Goal: Information Seeking & Learning: Learn about a topic

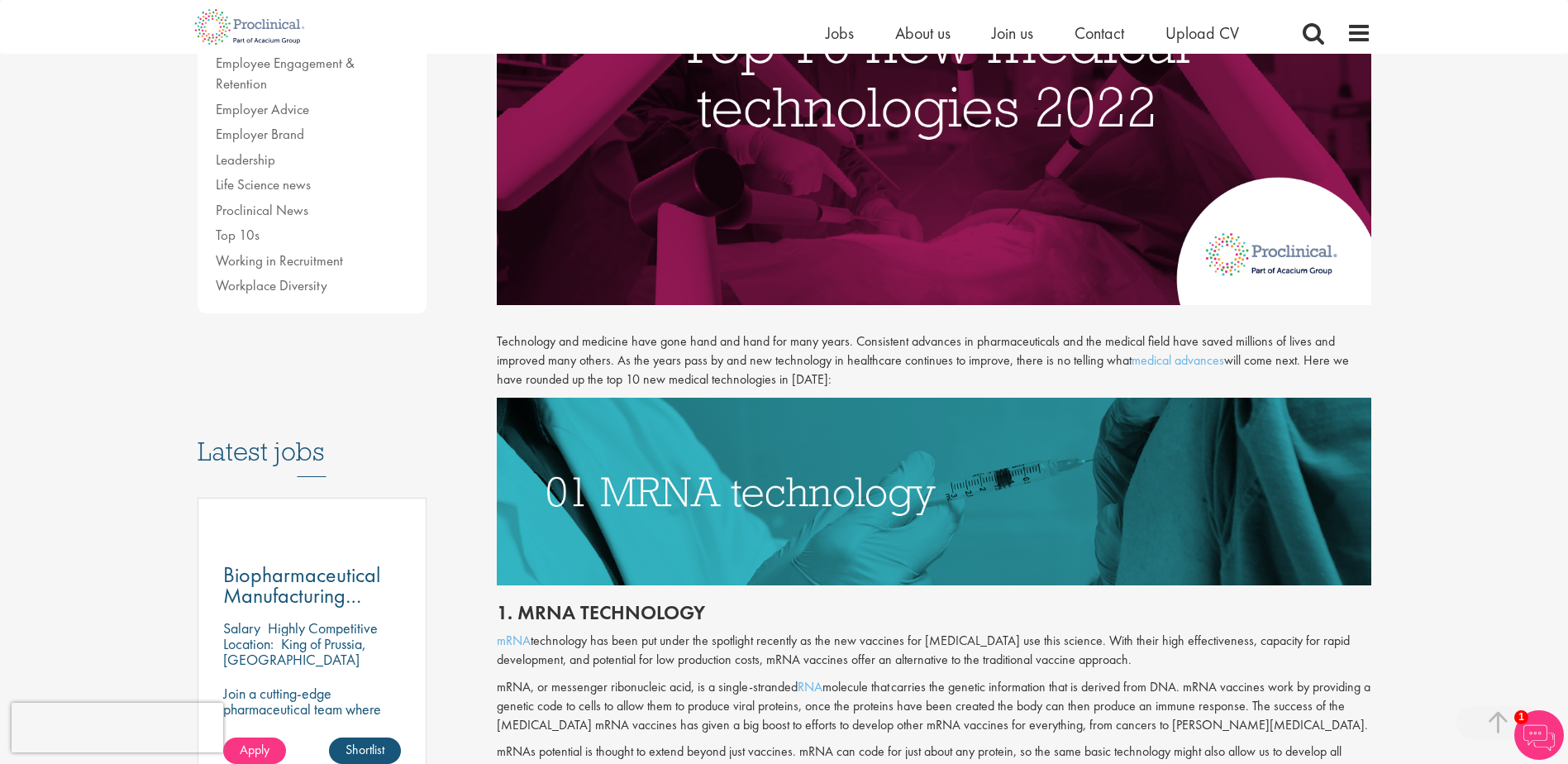
scroll to position [578, 0]
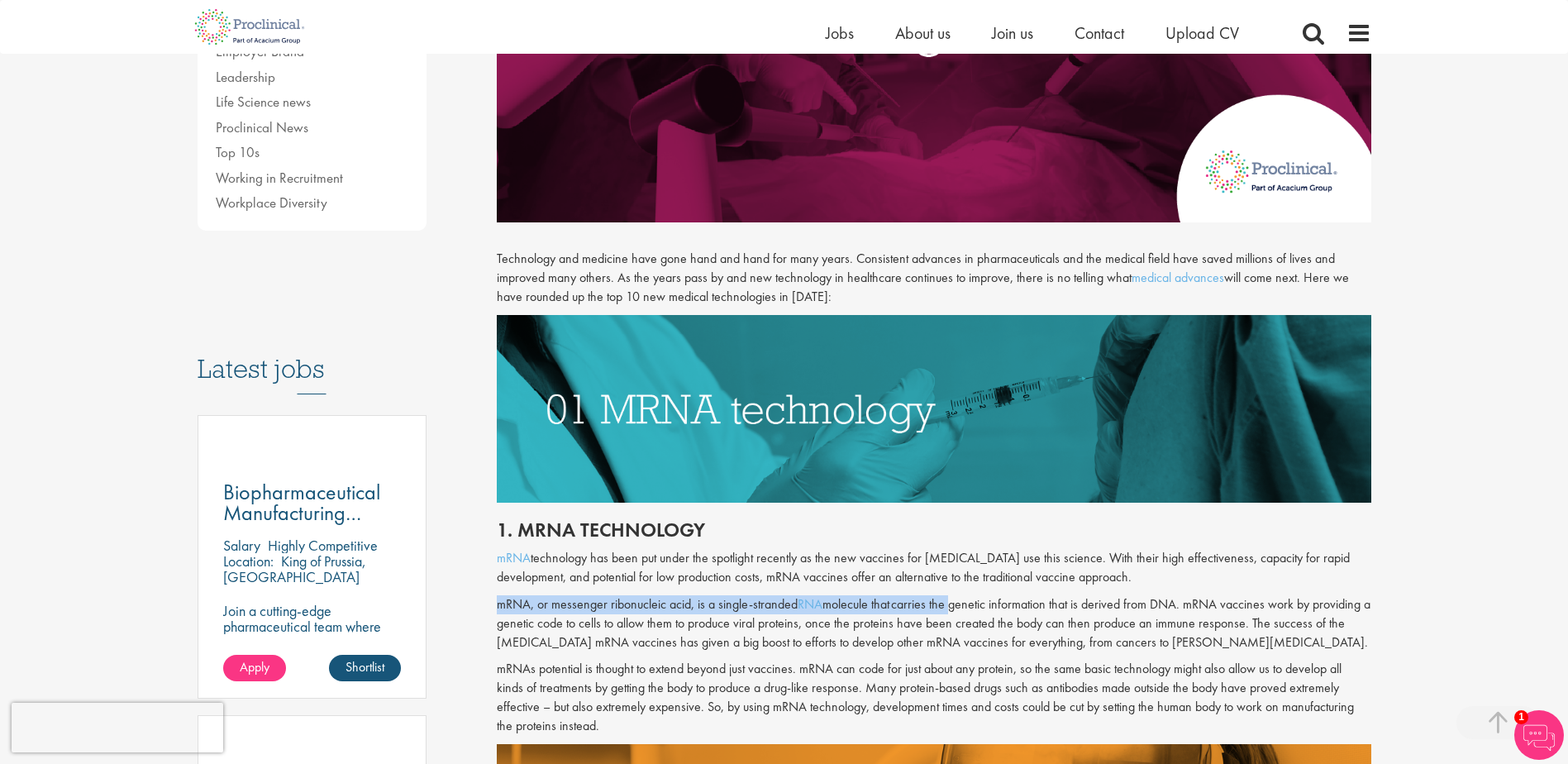
drag, startPoint x: 494, startPoint y: 604, endPoint x: 952, endPoint y: 599, distance: 458.0
drag, startPoint x: 952, startPoint y: 599, endPoint x: 785, endPoint y: 652, distance: 175.2
click at [785, 652] on div "1. mRNA technology mRNA technology has been put under the spotlight recently as…" at bounding box center [934, 624] width 899 height 242
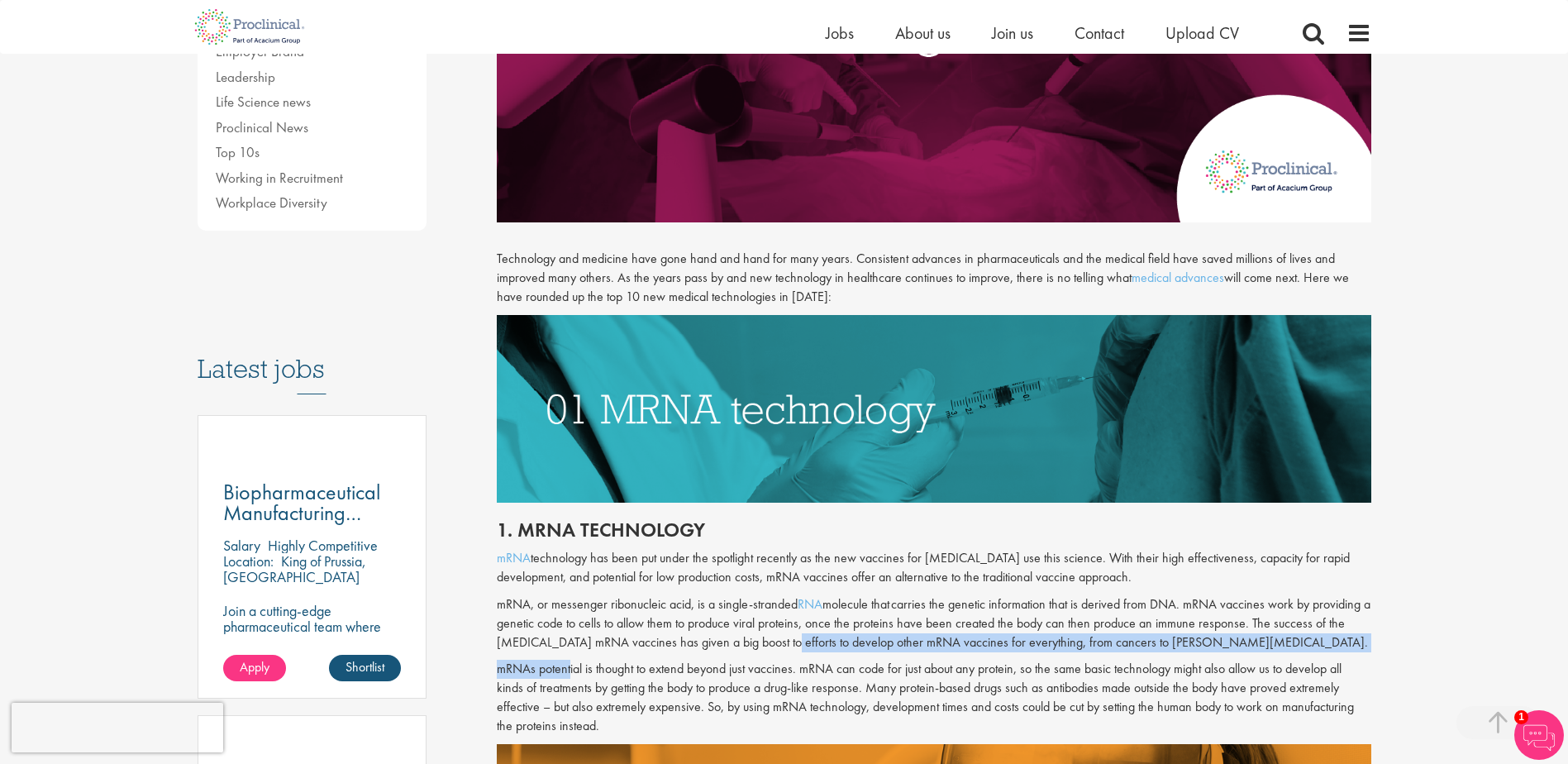
drag, startPoint x: 566, startPoint y: 670, endPoint x: 784, endPoint y: 647, distance: 219.2
click at [784, 647] on div "1. mRNA technology mRNA technology has been put under the spotlight recently as…" at bounding box center [934, 624] width 899 height 242
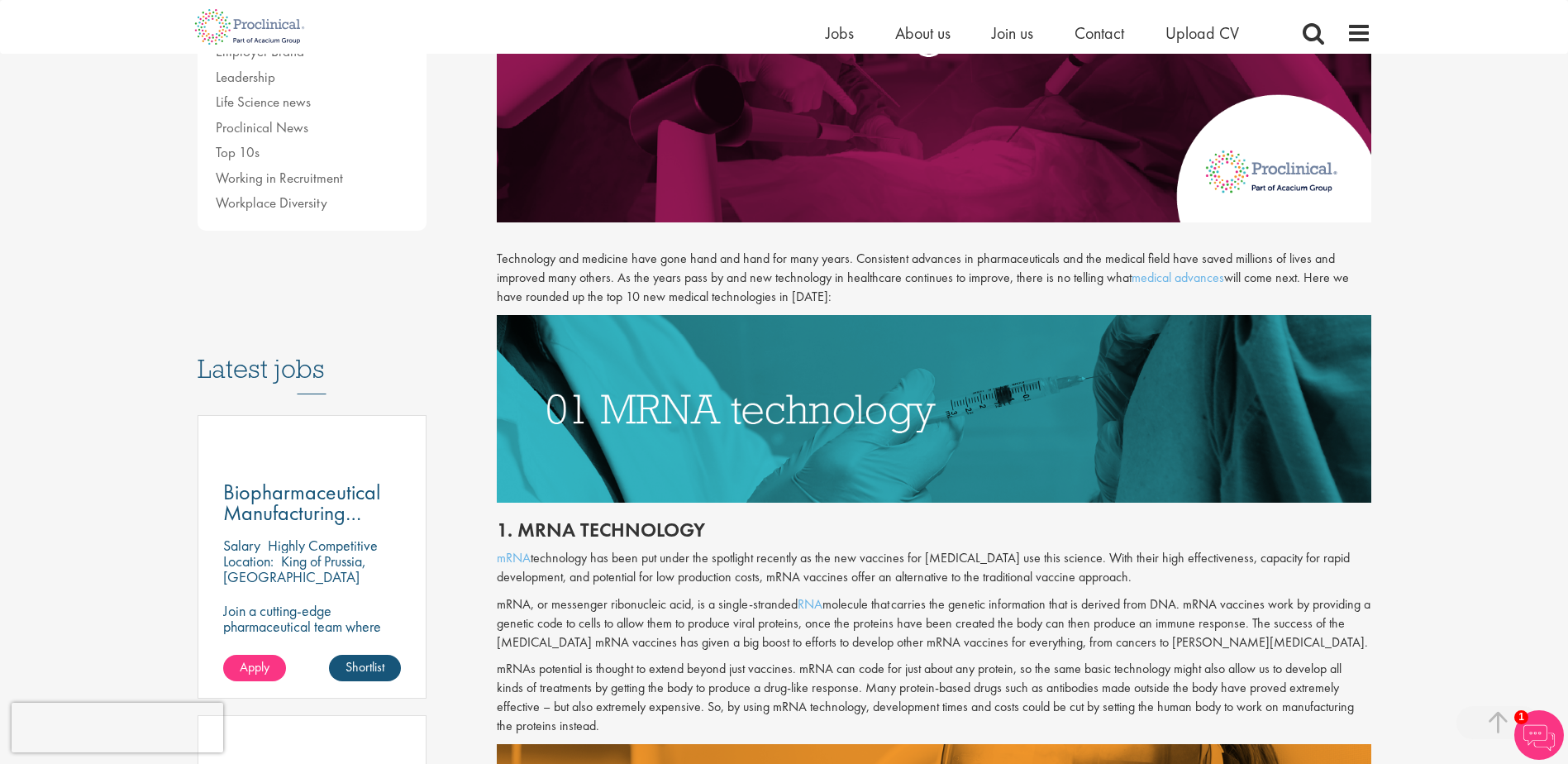
drag, startPoint x: 784, startPoint y: 647, endPoint x: 824, endPoint y: 673, distance: 47.7
click at [824, 673] on p "mRNAs potential is thought to extend beyond just vaccines. mRNA can code for ju…" at bounding box center [934, 697] width 875 height 76
drag, startPoint x: 497, startPoint y: 688, endPoint x: 511, endPoint y: 687, distance: 14.0
click at [511, 687] on p "mRNAs potential is thought to extend beyond just vaccines. mRNA can code for ju…" at bounding box center [934, 697] width 875 height 76
click at [937, 688] on p "mRNAs potential is thought to extend beyond just vaccines. mRNA can code for ju…" at bounding box center [934, 697] width 875 height 76
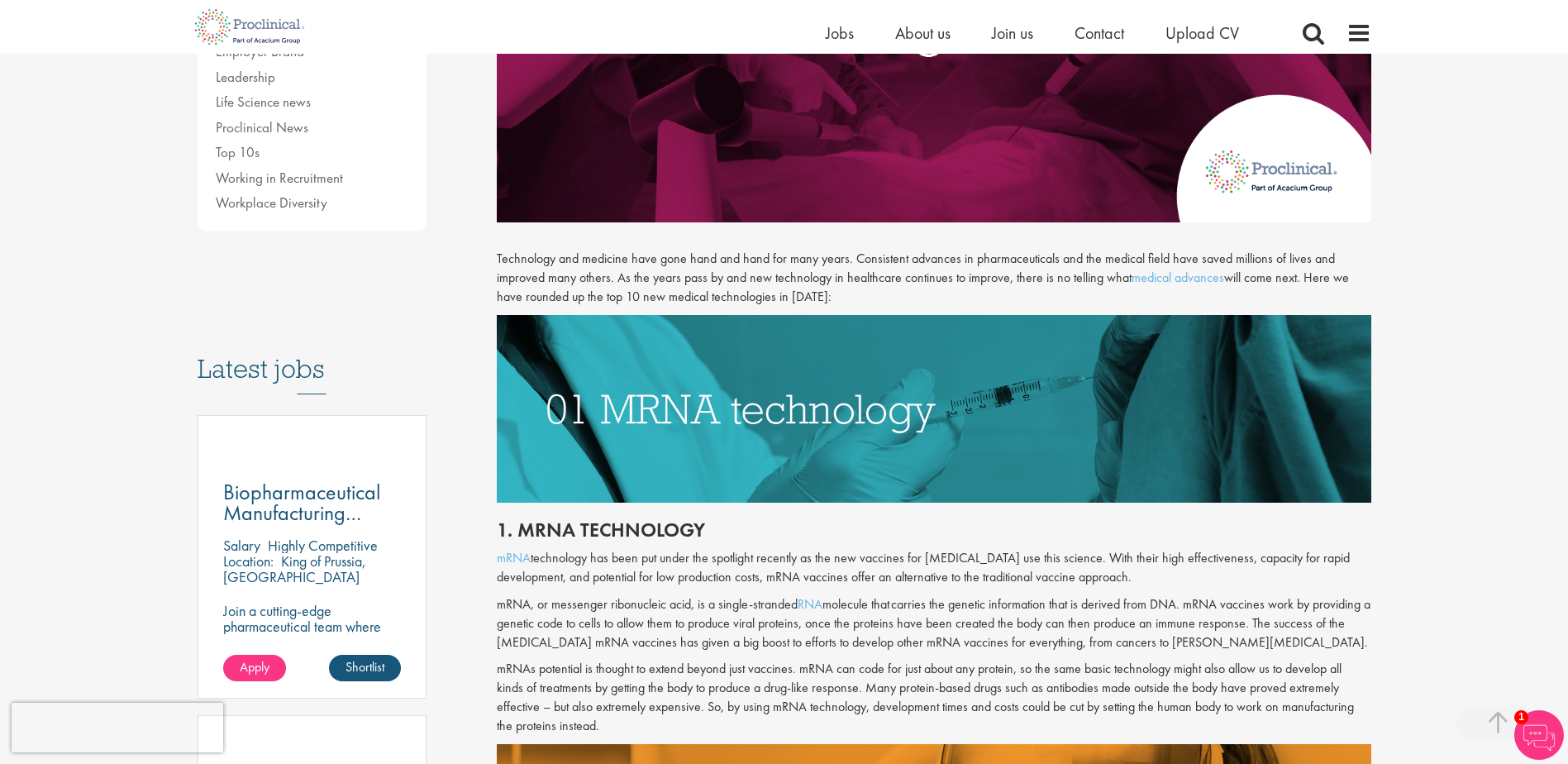
click at [536, 667] on p "mRNAs potential is thought to extend beyond just vaccines. mRNA can code for ju…" at bounding box center [934, 697] width 875 height 76
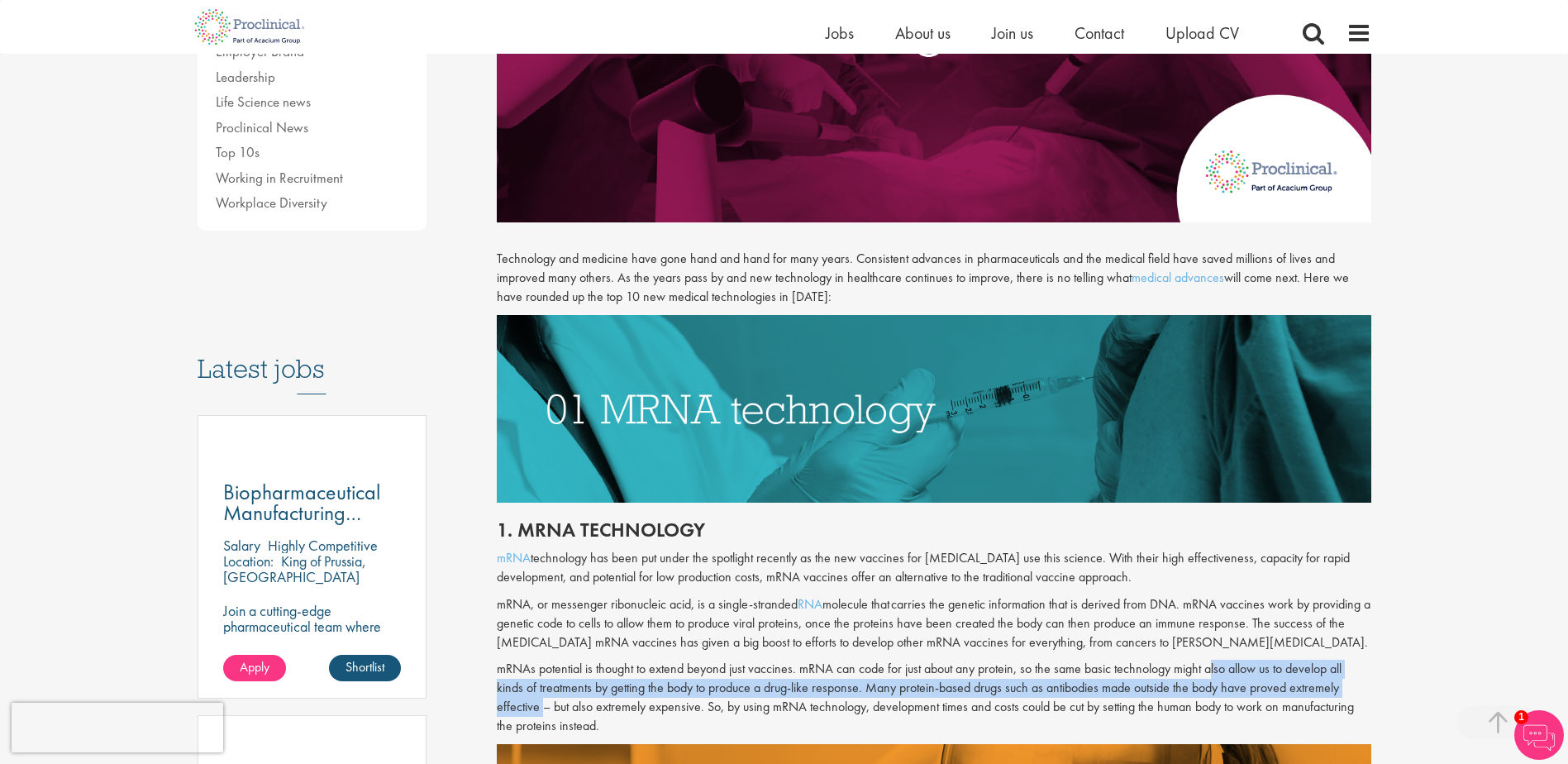
drag, startPoint x: 1208, startPoint y: 667, endPoint x: 539, endPoint y: 709, distance: 670.3
click at [539, 709] on p "mRNAs potential is thought to extend beyond just vaccines. mRNA can code for ju…" at bounding box center [934, 697] width 875 height 76
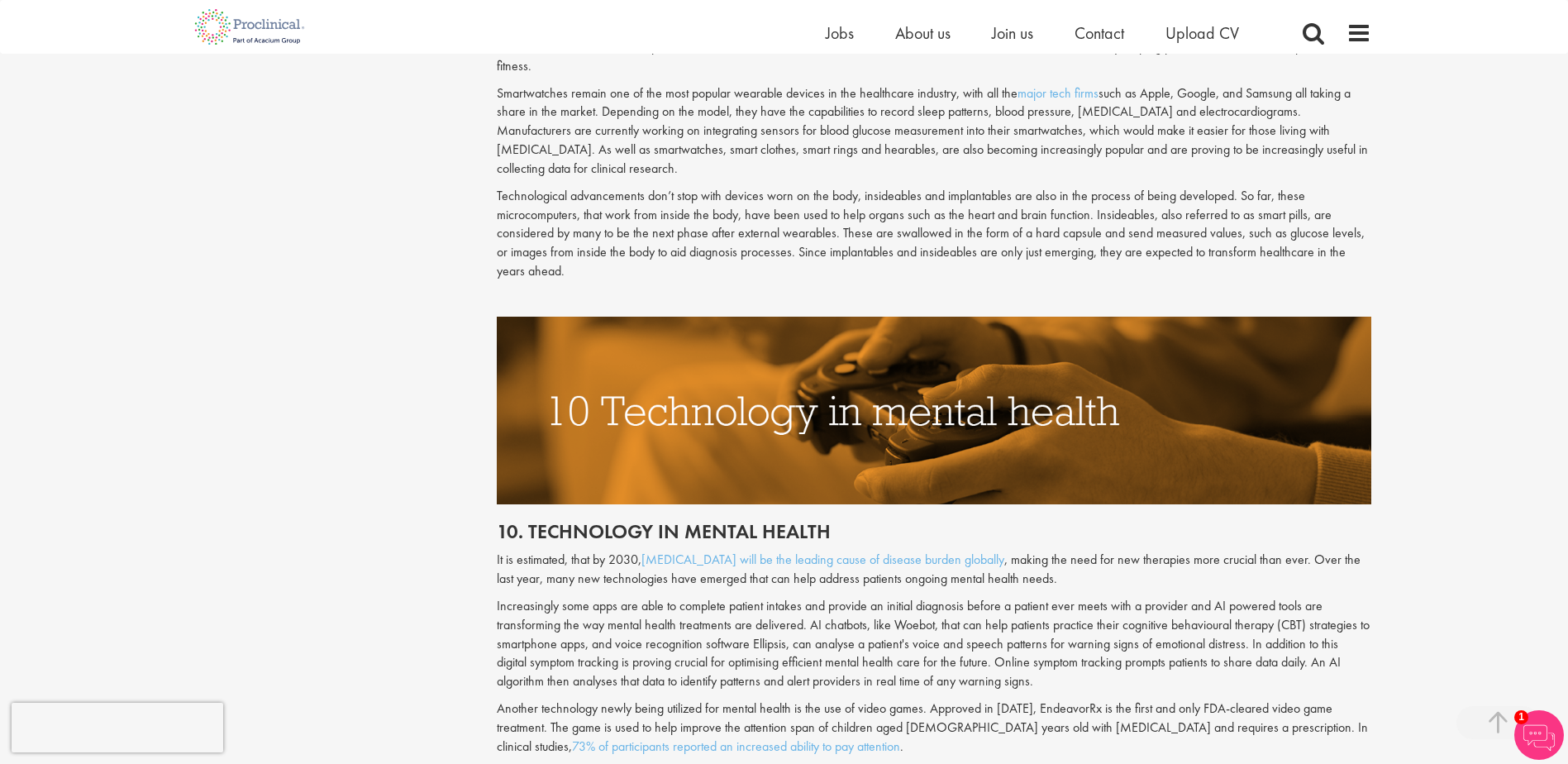
scroll to position [4428, 0]
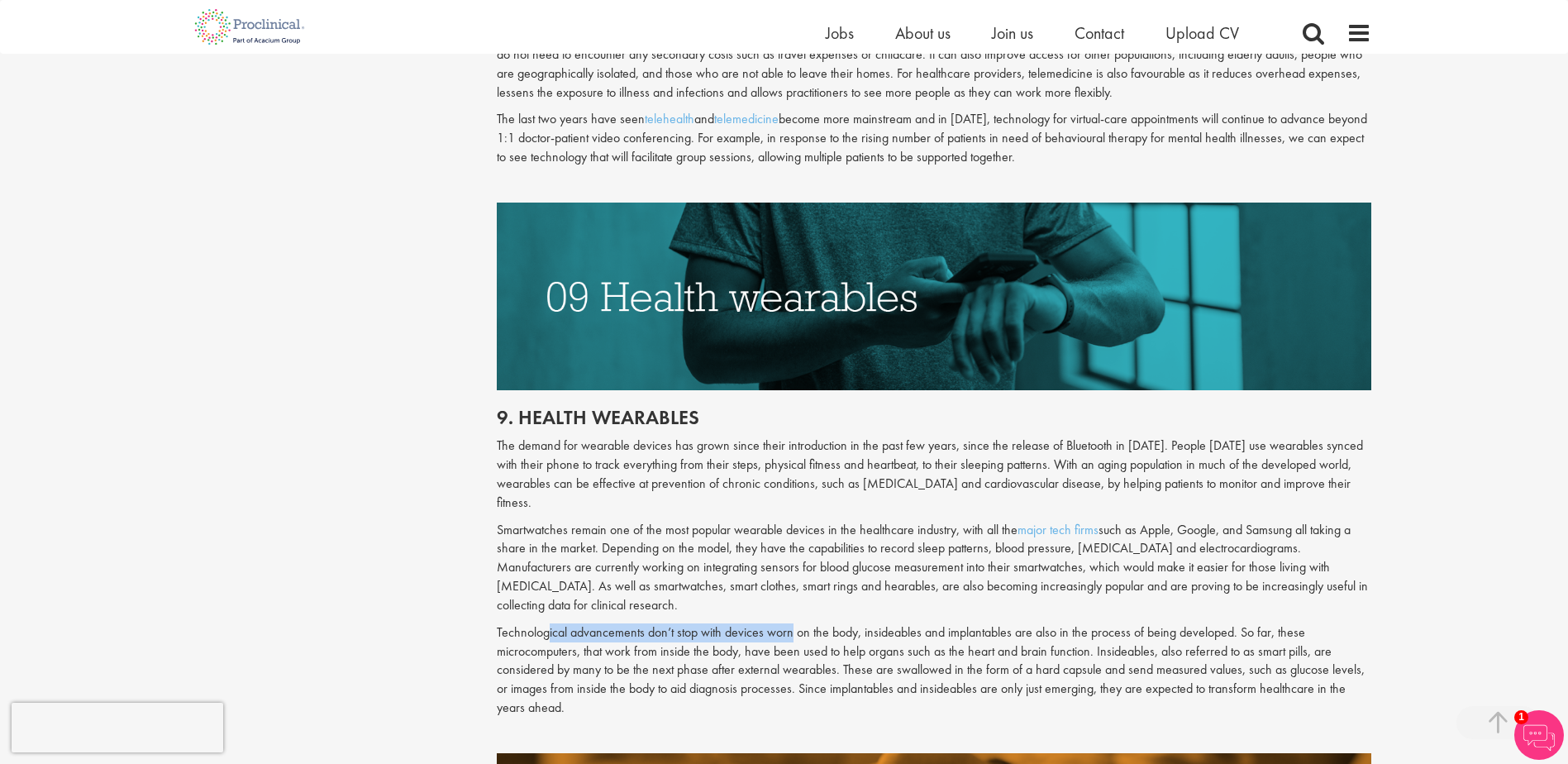
drag, startPoint x: 586, startPoint y: 579, endPoint x: 892, endPoint y: 574, distance: 306.0
click at [892, 624] on p "Technological advancements don’t stop with devices worn on the body, insideable…" at bounding box center [934, 671] width 875 height 94
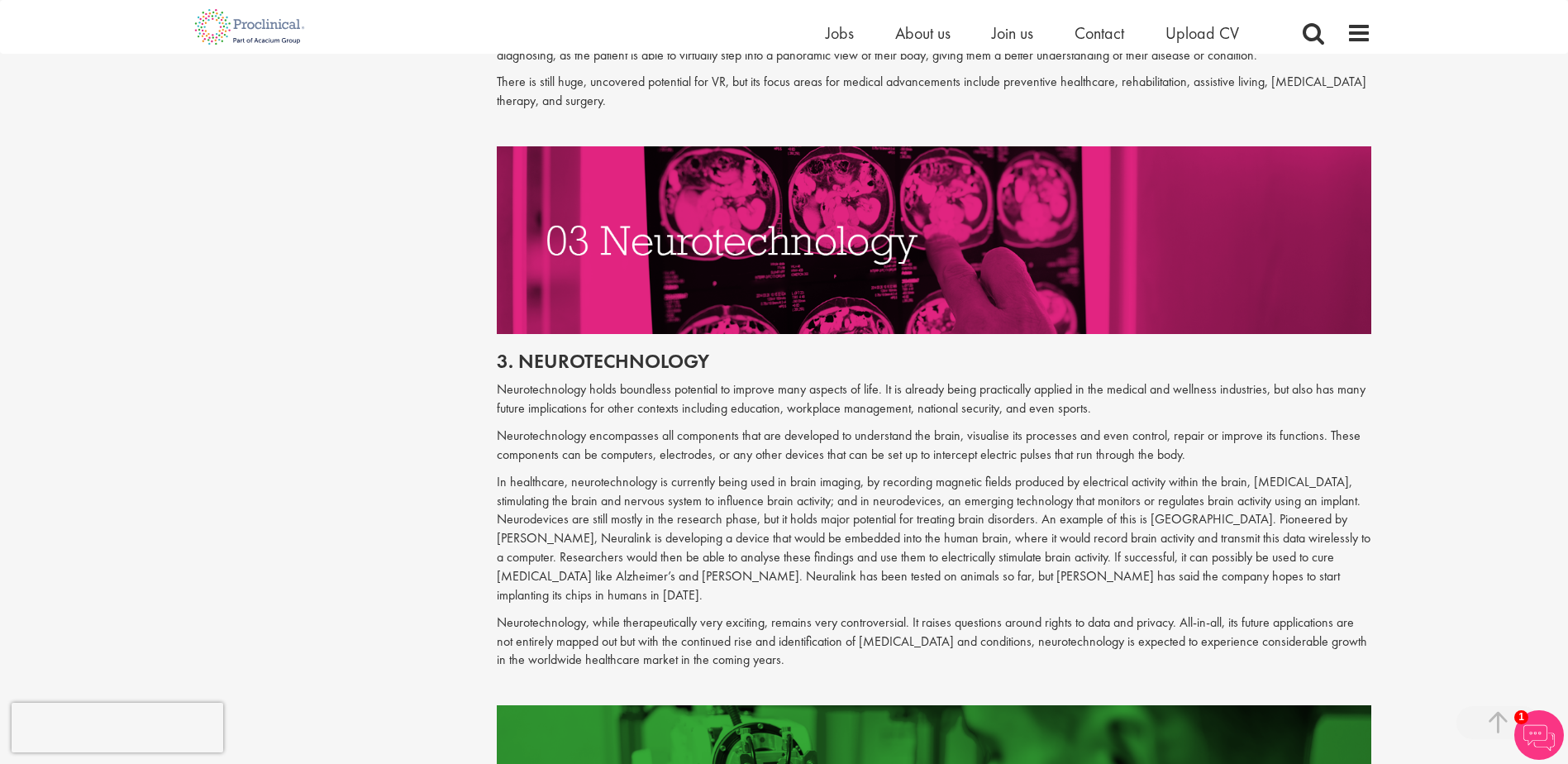
scroll to position [1619, 0]
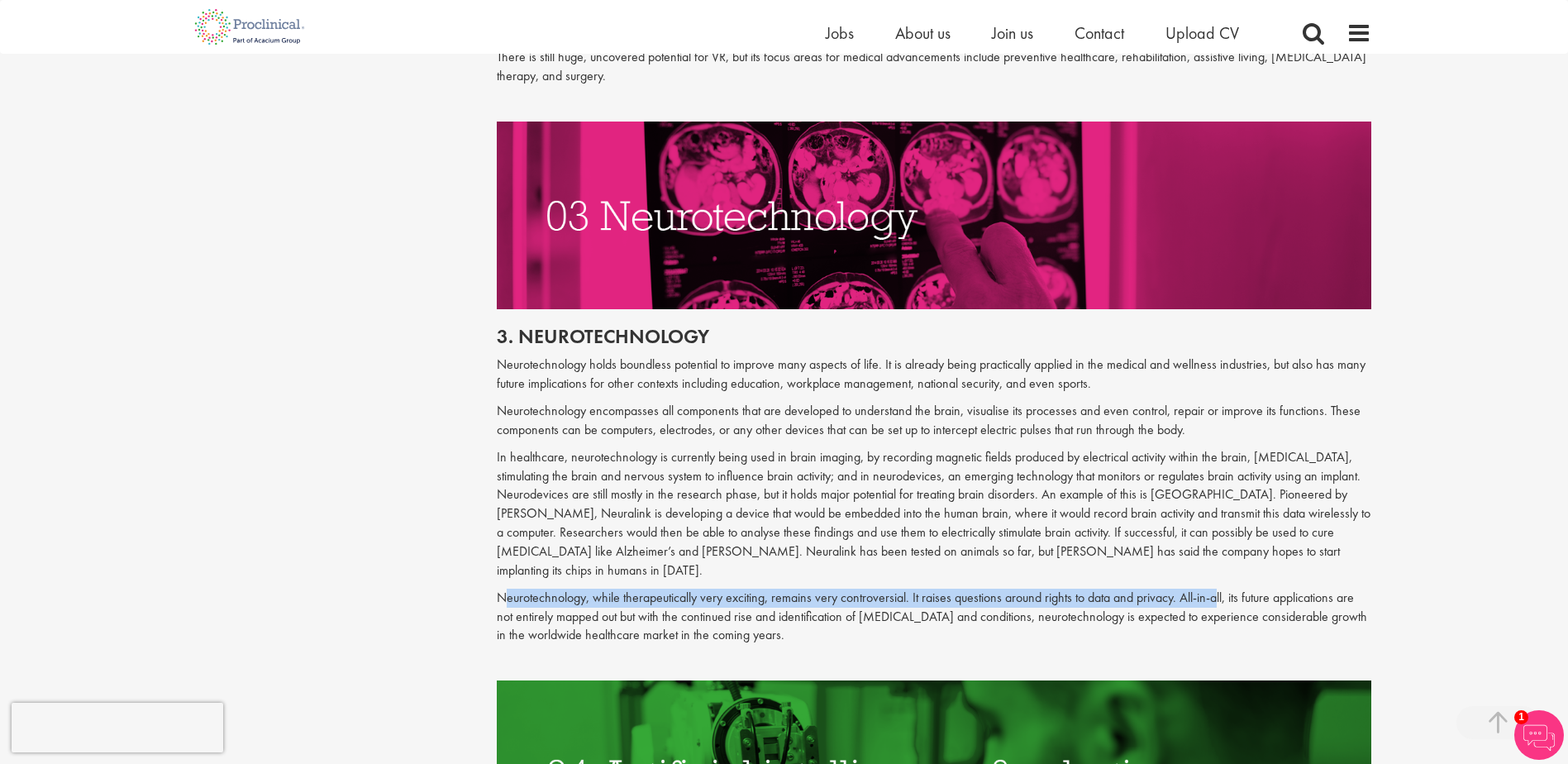
drag, startPoint x: 487, startPoint y: 581, endPoint x: 1217, endPoint y: 583, distance: 730.0
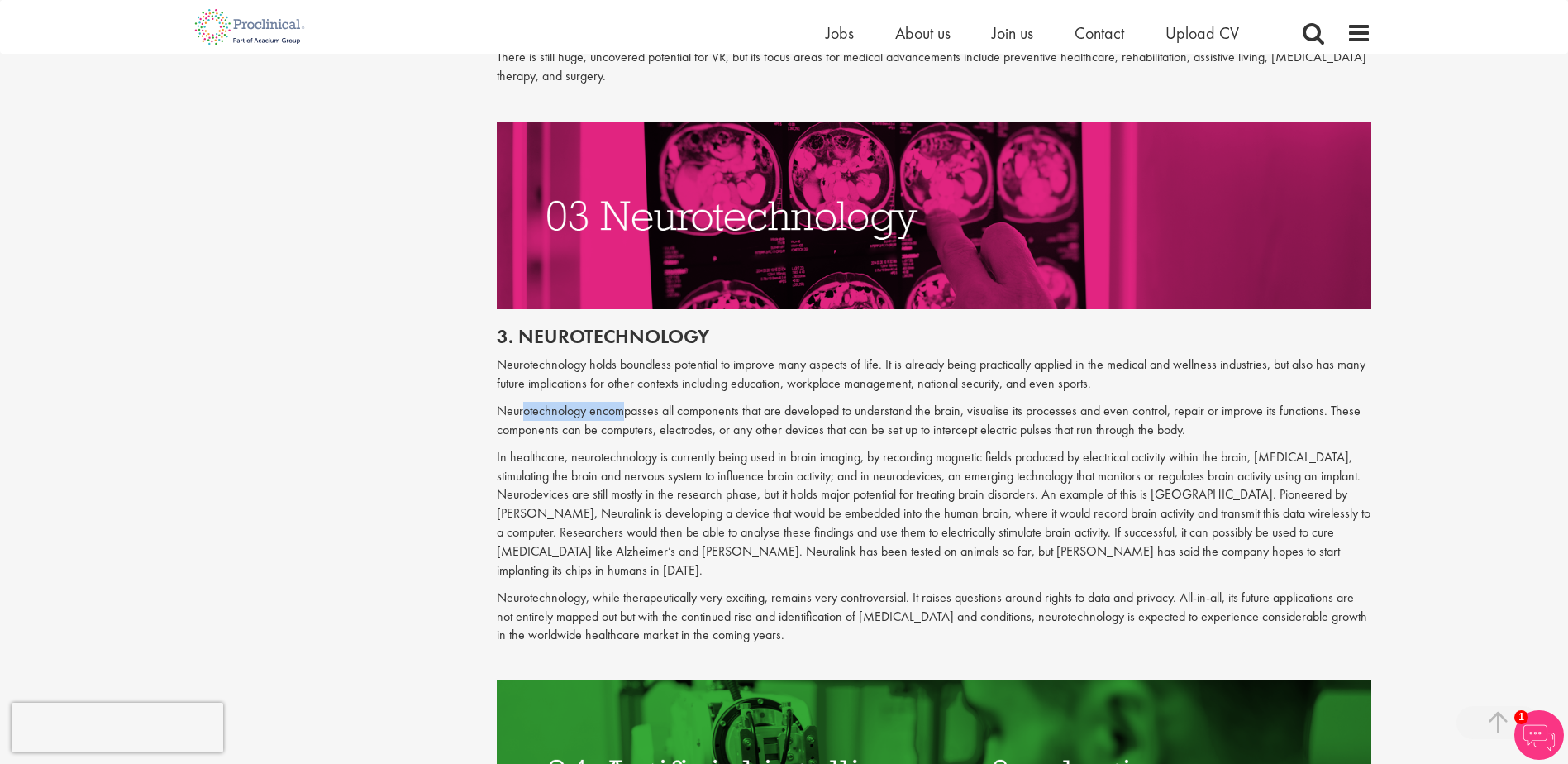
drag, startPoint x: 521, startPoint y: 410, endPoint x: 627, endPoint y: 410, distance: 106.0
click at [627, 410] on p "Neurotechnology encompasses all components that are developed to understand the…" at bounding box center [934, 420] width 875 height 38
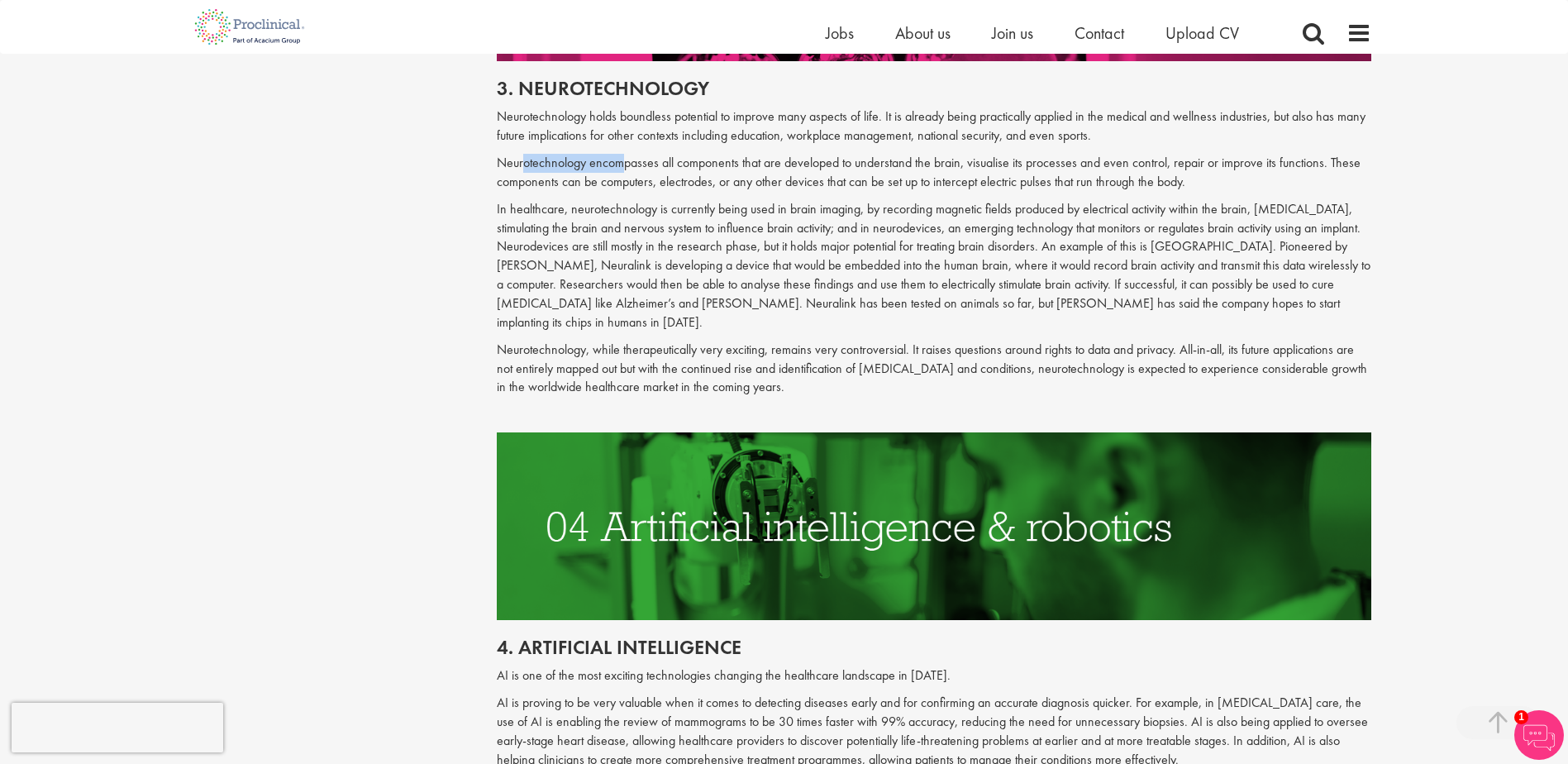
scroll to position [1950, 0]
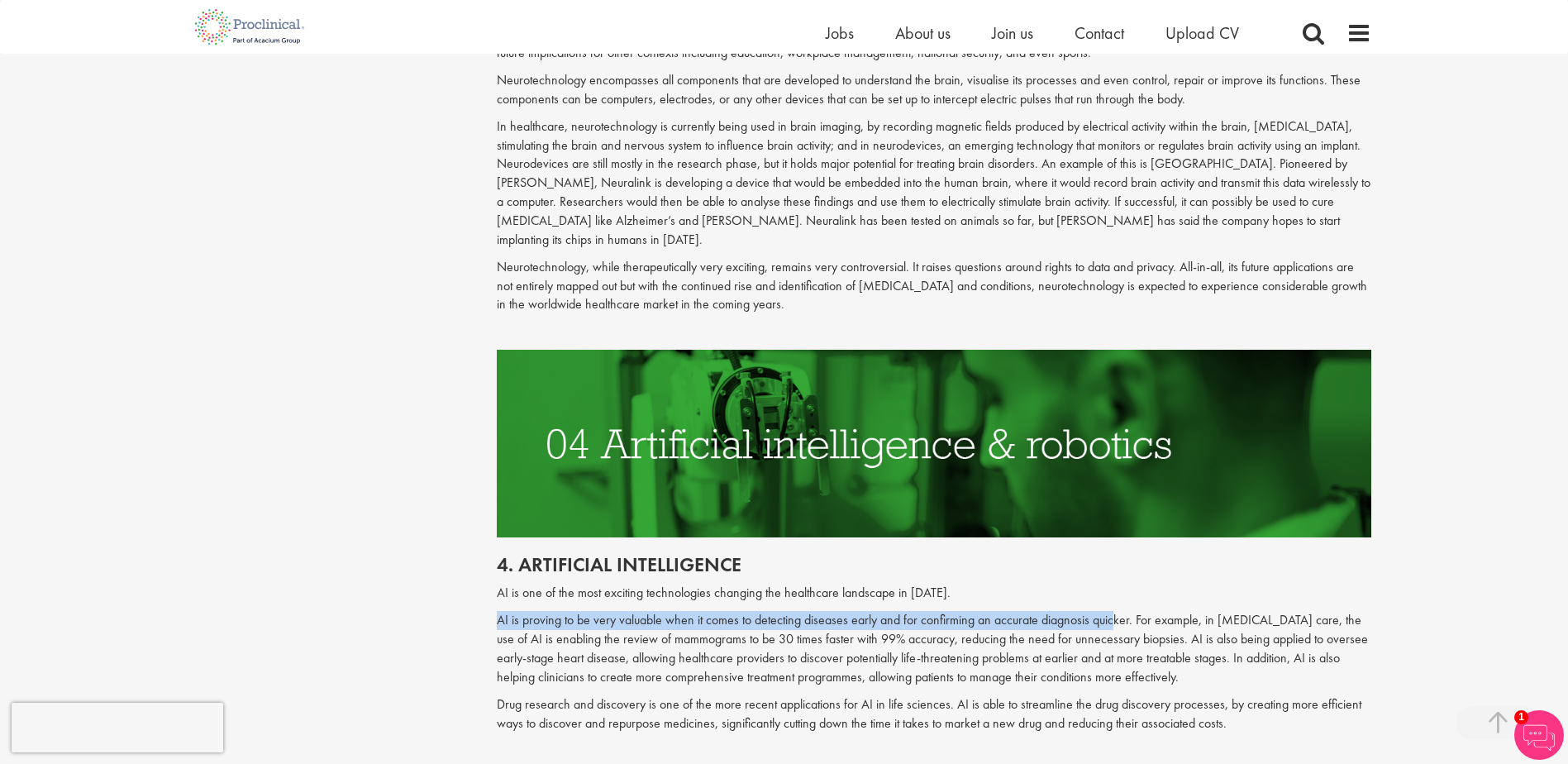
drag, startPoint x: 484, startPoint y: 600, endPoint x: 1111, endPoint y: 591, distance: 627.1
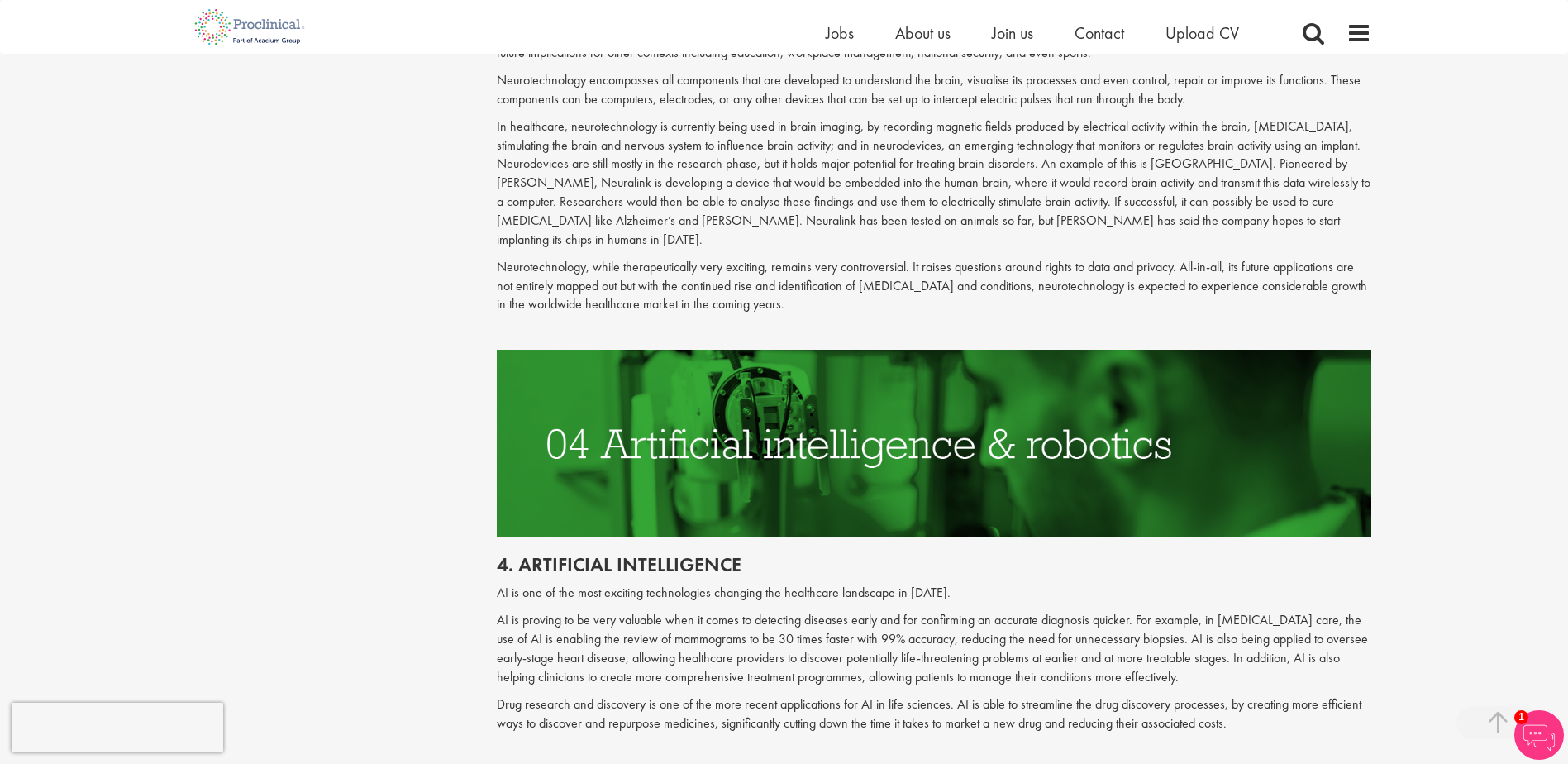
click at [560, 621] on p "AI is proving to be very valuable when it comes to detecting diseases early and…" at bounding box center [934, 648] width 875 height 76
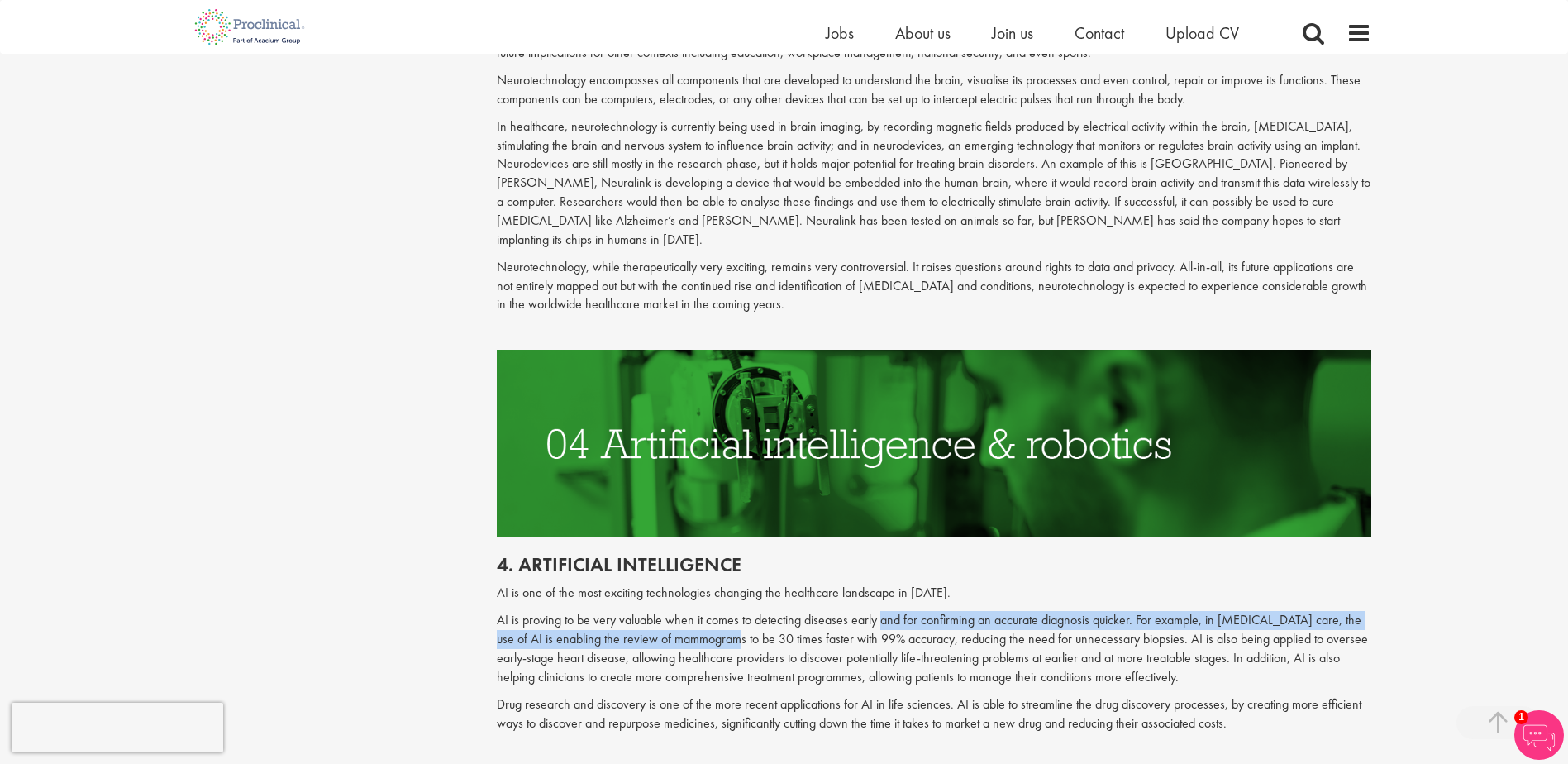
drag, startPoint x: 712, startPoint y: 615, endPoint x: 884, endPoint y: 595, distance: 173.2
click at [884, 611] on p "AI is proving to be very valuable when it comes to detecting diseases early and…" at bounding box center [934, 648] width 875 height 76
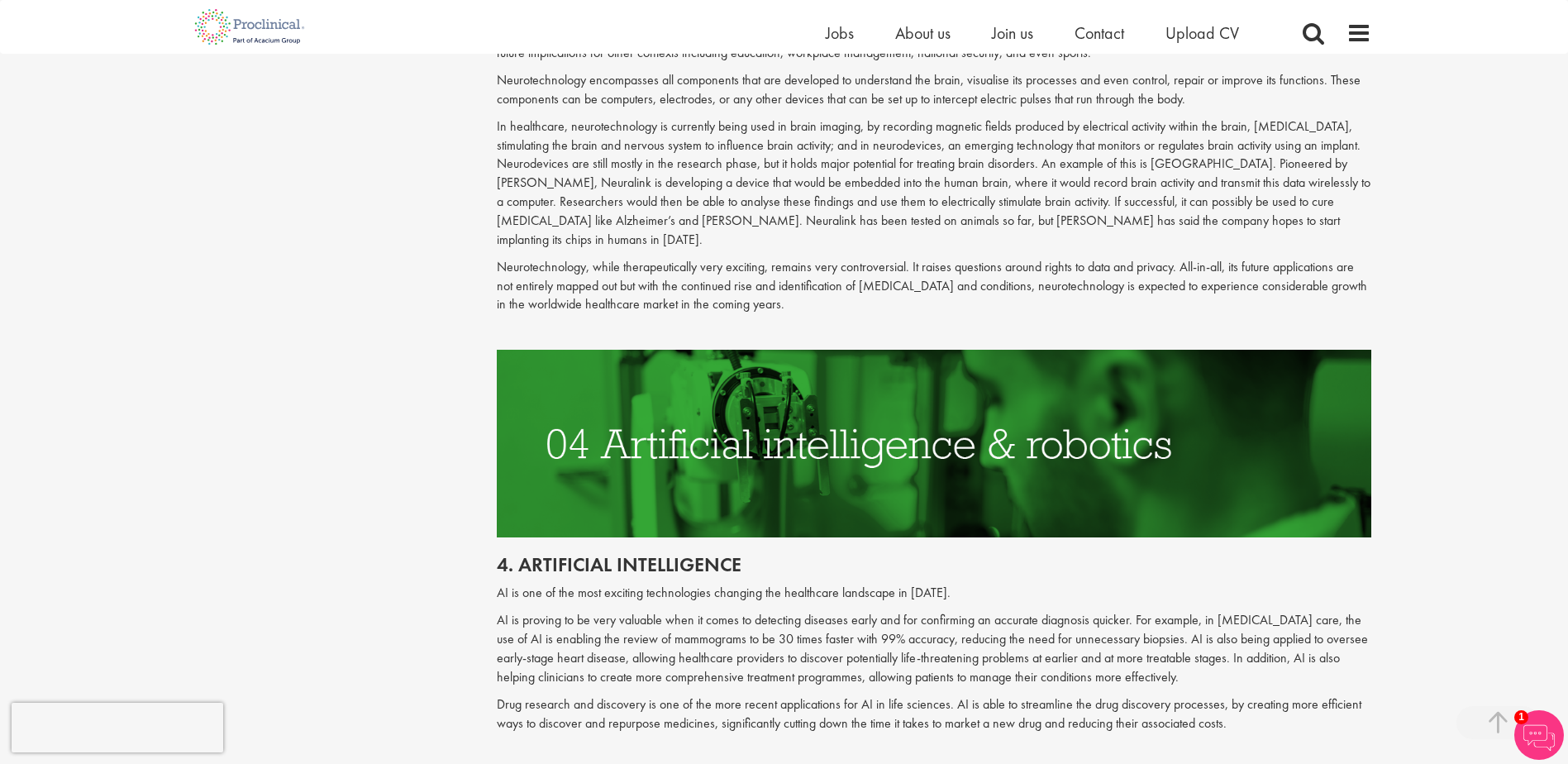
drag, startPoint x: 884, startPoint y: 595, endPoint x: 953, endPoint y: 616, distance: 72.1
click at [953, 616] on p "AI is proving to be very valuable when it comes to detecting diseases early and…" at bounding box center [934, 648] width 875 height 76
click at [1174, 615] on p "AI is proving to be very valuable when it comes to detecting diseases early and…" at bounding box center [934, 648] width 875 height 76
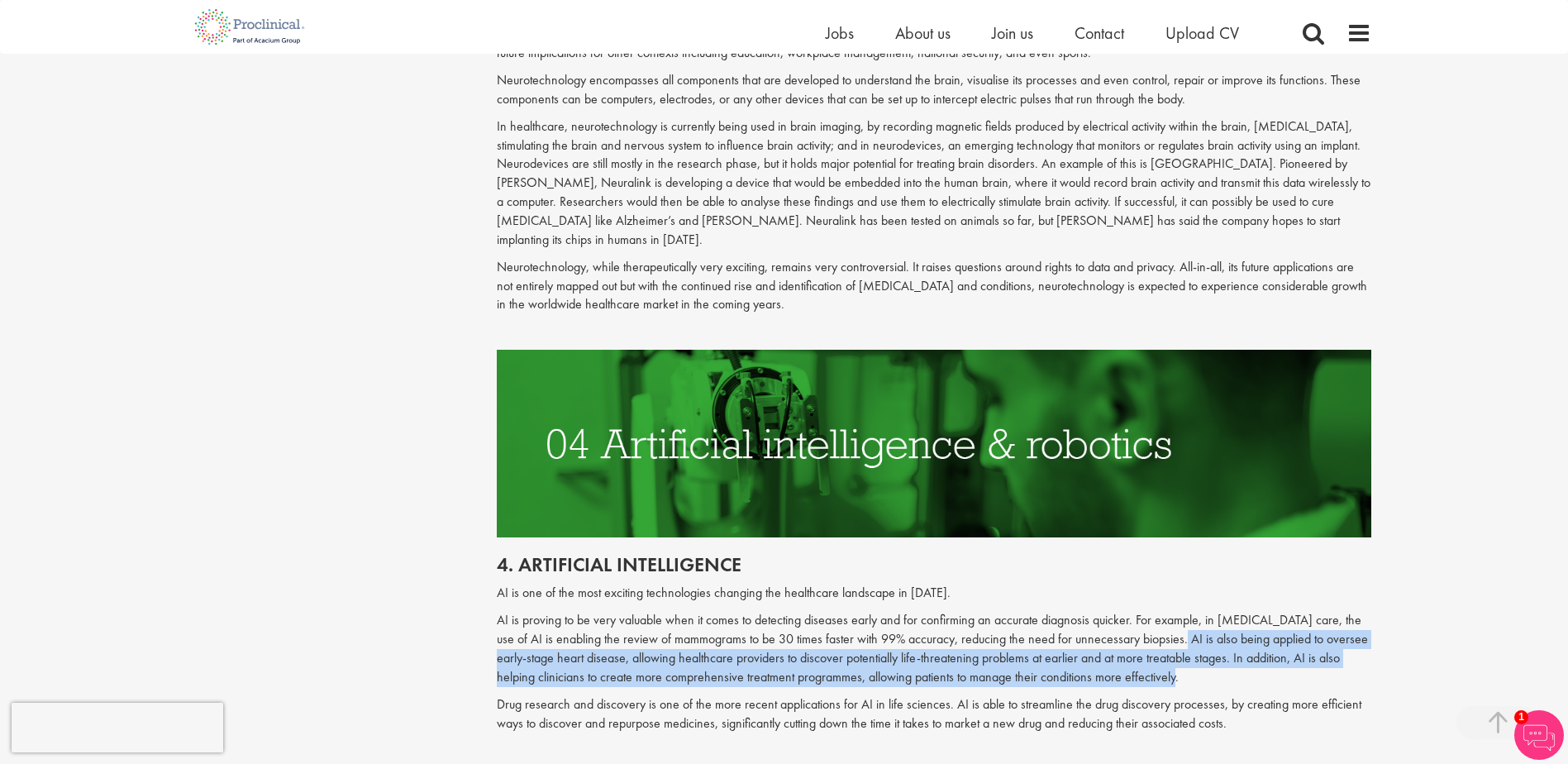
drag, startPoint x: 1153, startPoint y: 620, endPoint x: 1355, endPoint y: 652, distance: 204.5
click at [1355, 652] on p "AI is proving to be very valuable when it comes to detecting diseases early and…" at bounding box center [934, 648] width 875 height 76
copy p "AI is also being applied to oversee early-stage heart disease, allowing healthc…"
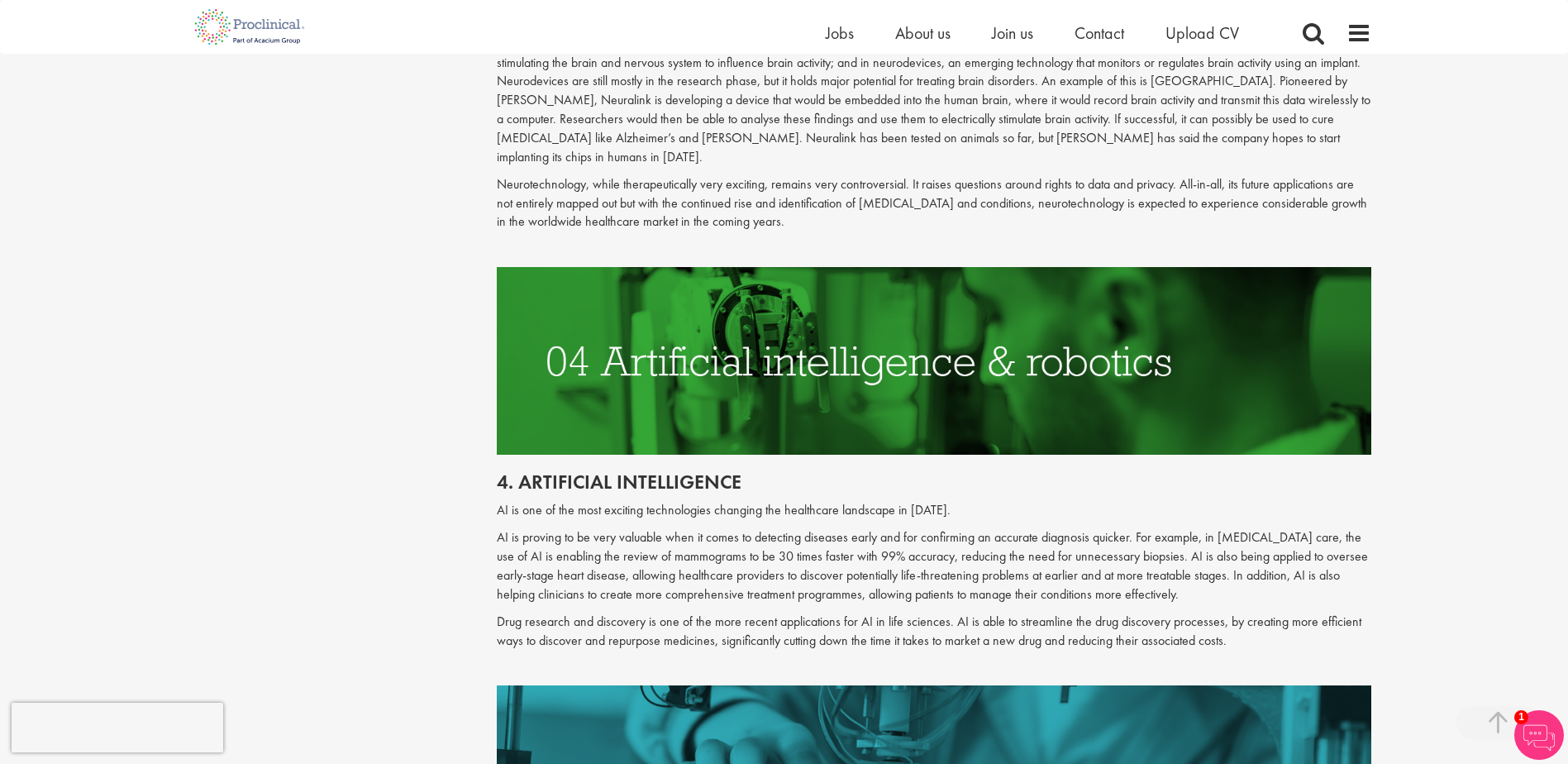
click at [929, 471] on h2 "4. Artificial intelligence" at bounding box center [934, 482] width 875 height 22
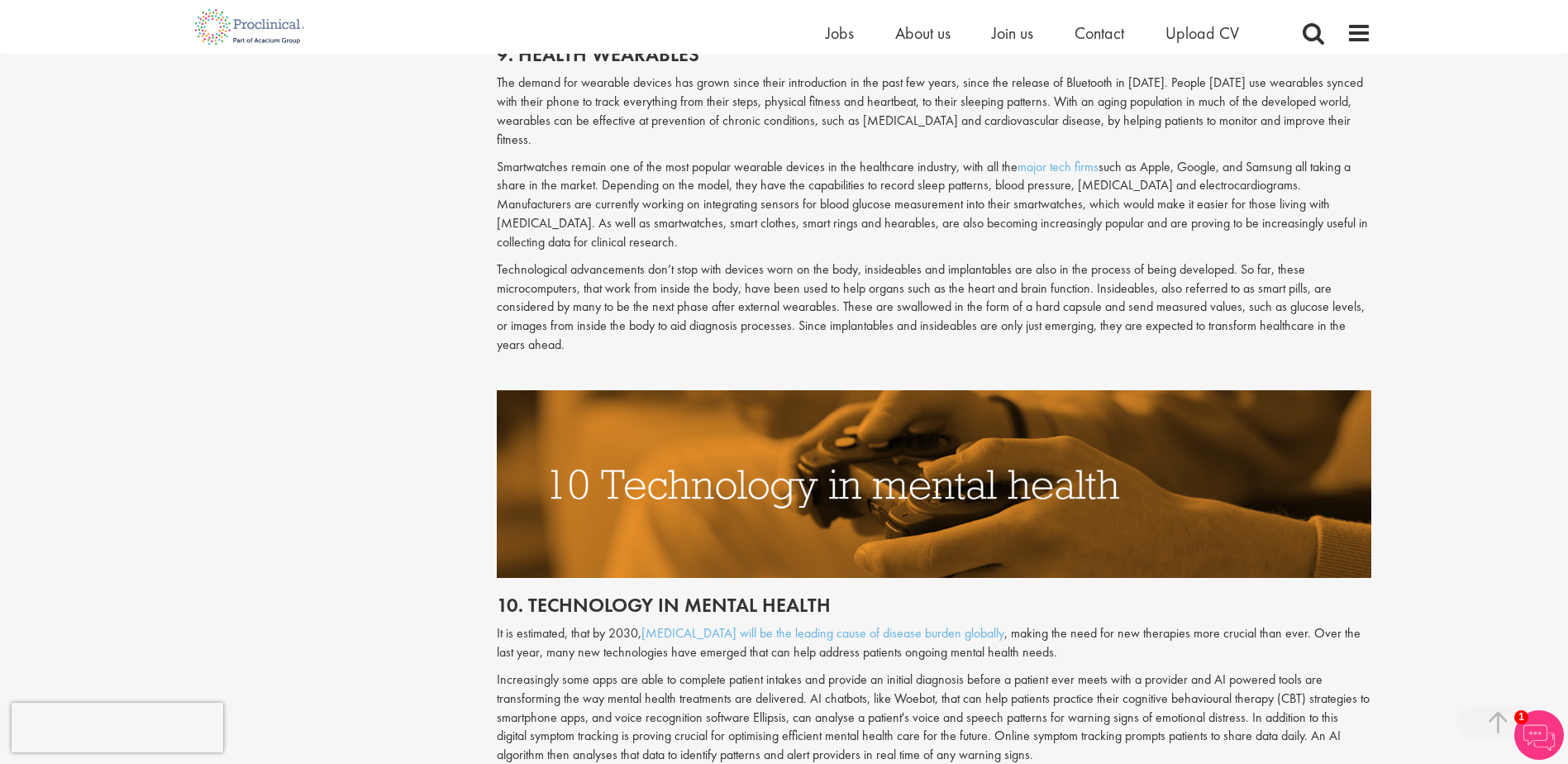
scroll to position [4807, 0]
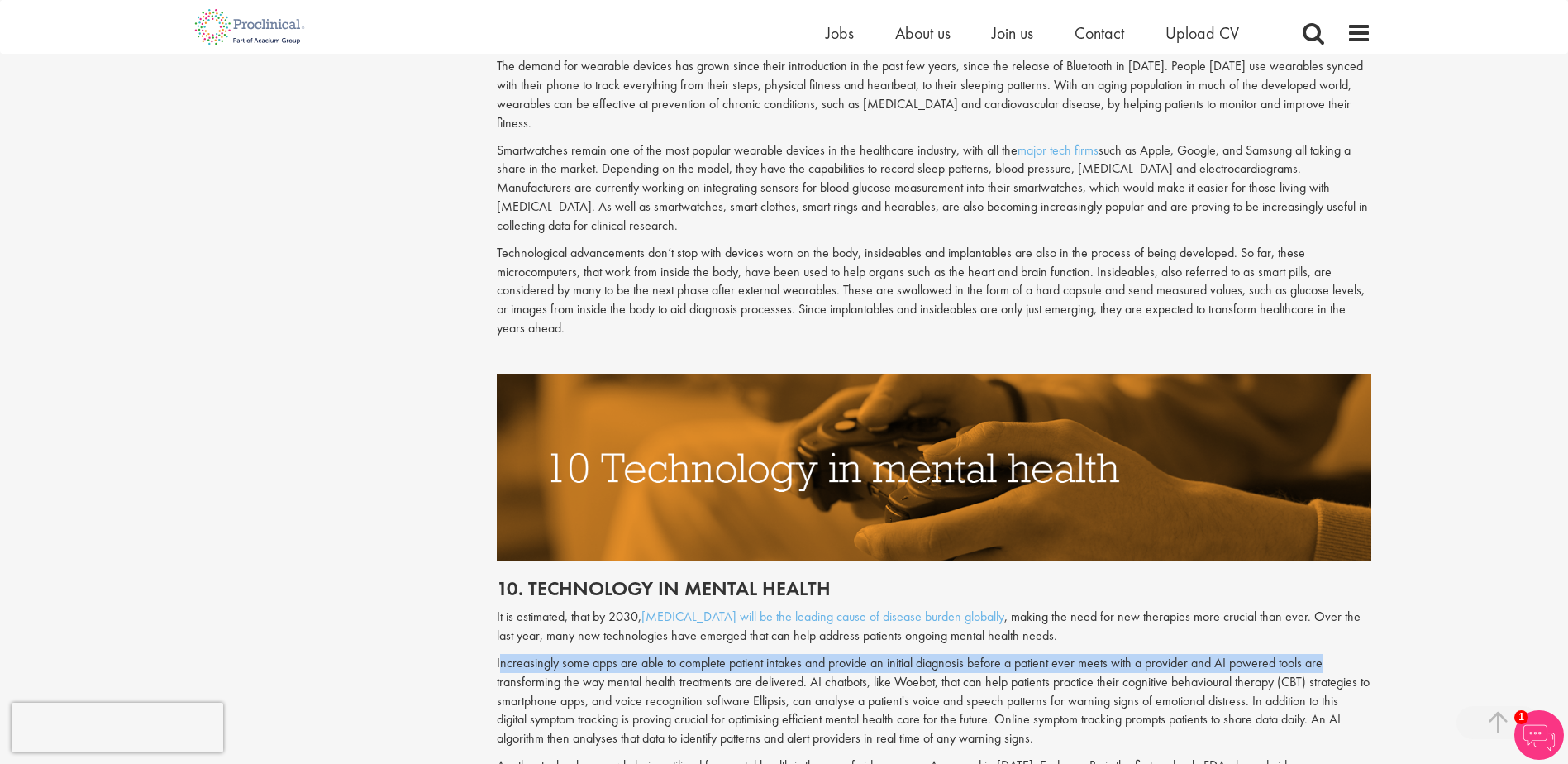
drag, startPoint x: 495, startPoint y: 606, endPoint x: 1319, endPoint y: 612, distance: 824.0
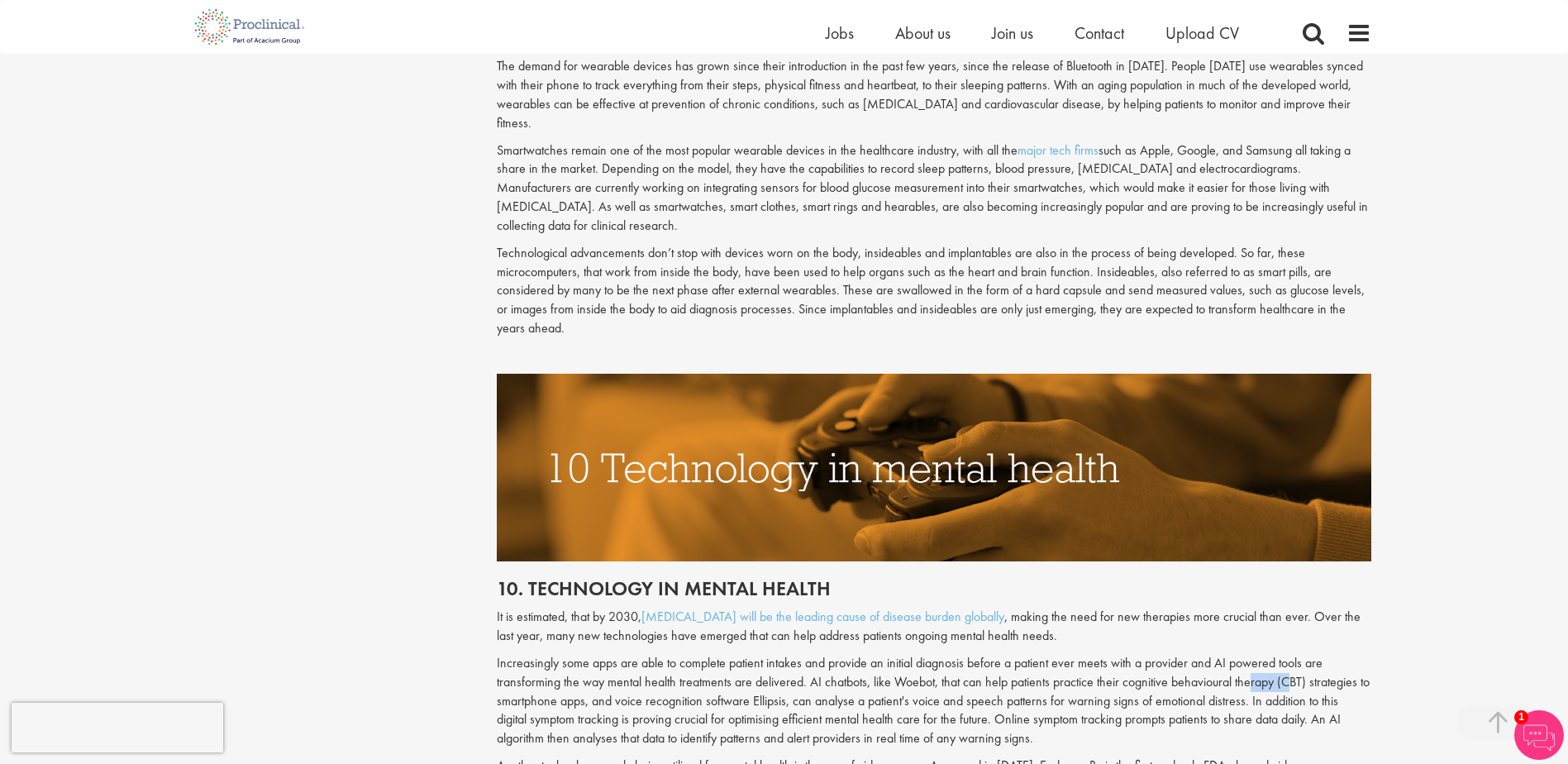
drag, startPoint x: 1279, startPoint y: 621, endPoint x: 1243, endPoint y: 624, distance: 36.1
click at [1243, 654] on p "Increasingly some apps are able to complete patient intakes and provide an init…" at bounding box center [934, 701] width 875 height 94
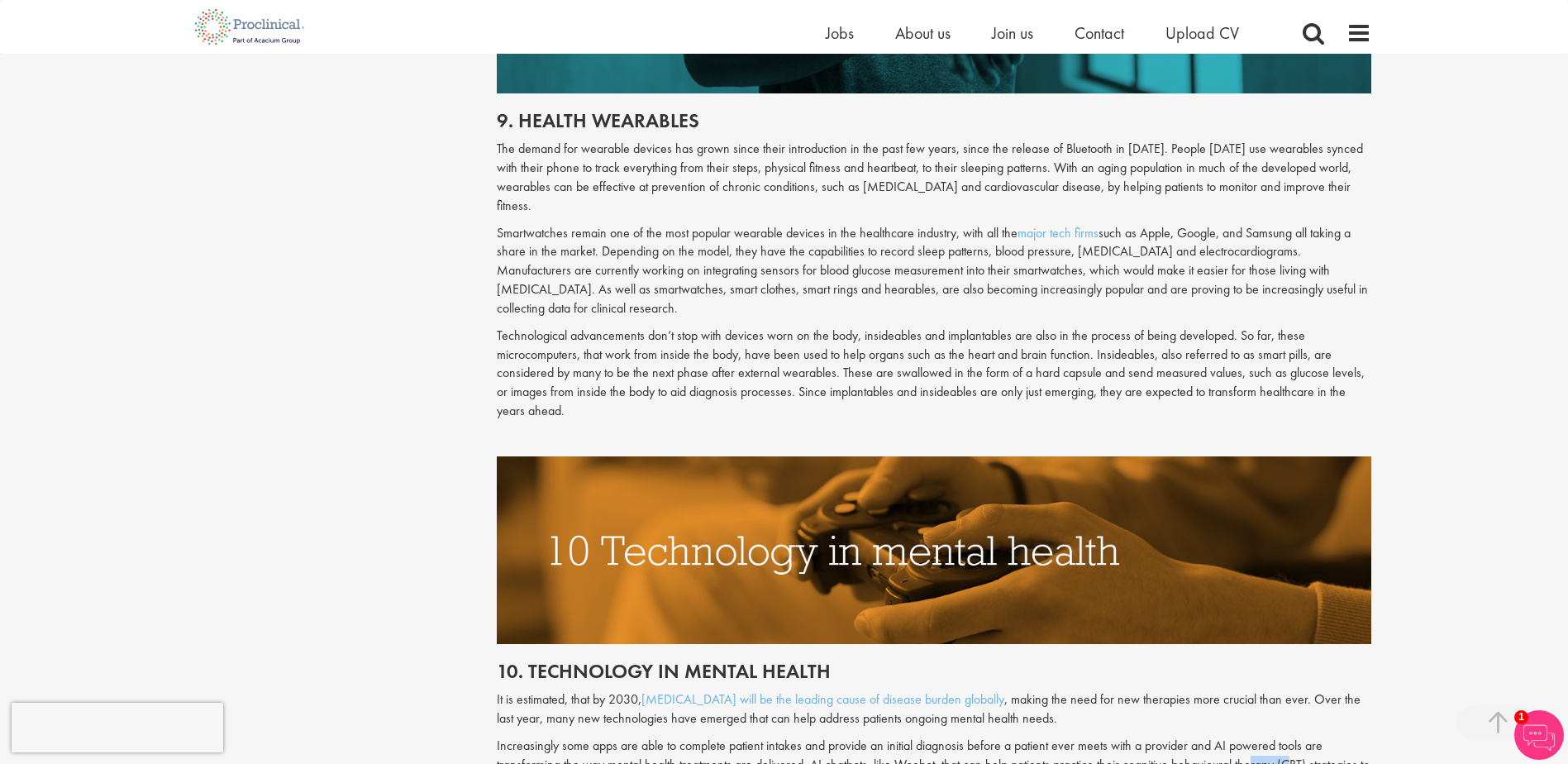
scroll to position [4642, 0]
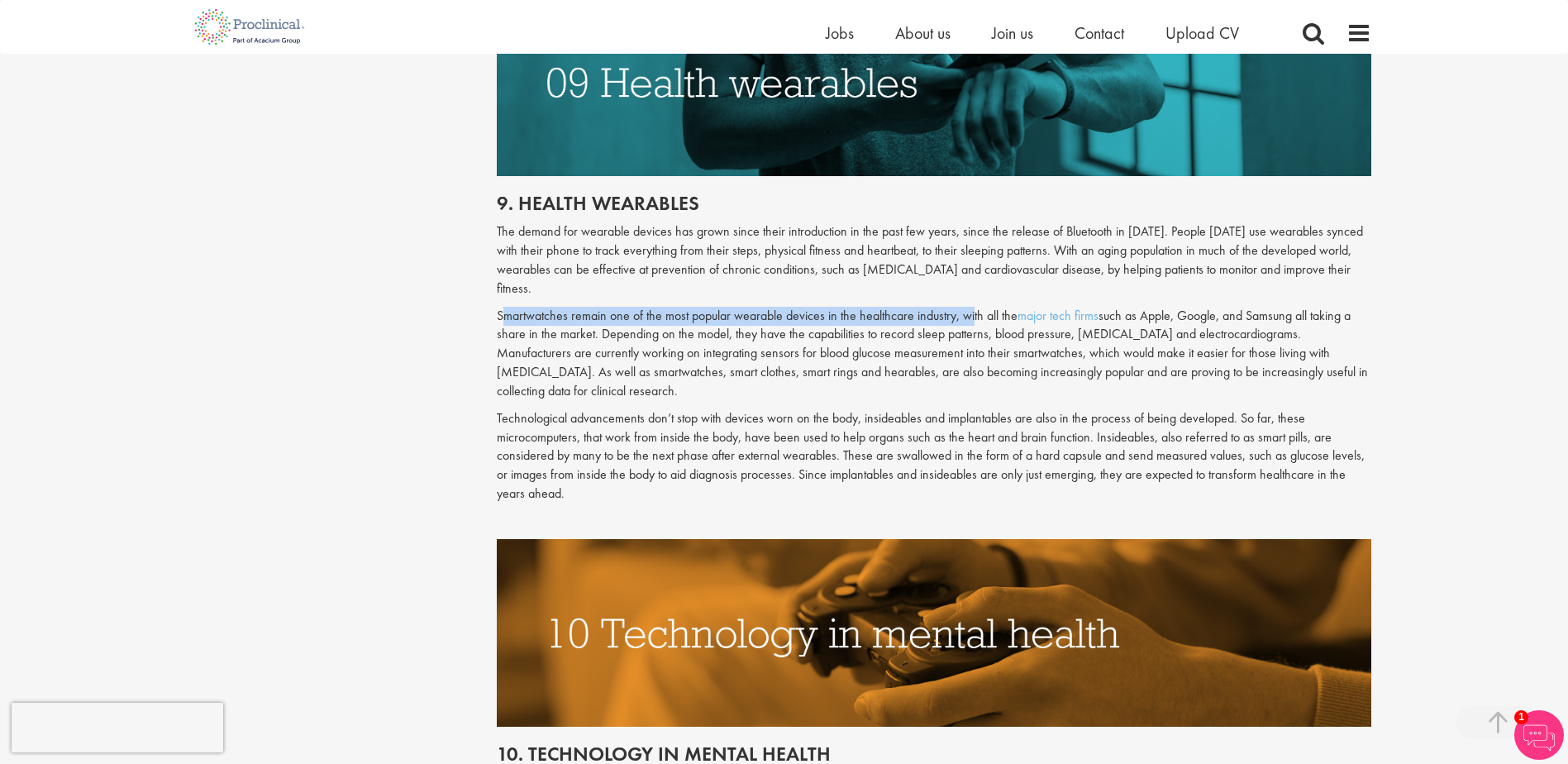
drag, startPoint x: 499, startPoint y: 259, endPoint x: 969, endPoint y: 262, distance: 470.0
click at [969, 306] on p "Smartwatches remain one of the most popular wearable devices in the healthcare …" at bounding box center [934, 354] width 875 height 94
drag, startPoint x: 969, startPoint y: 262, endPoint x: 788, endPoint y: 244, distance: 181.9
click at [788, 244] on div "9. Health wearables The demand for wearable devices has grown since their intro…" at bounding box center [934, 357] width 899 height 363
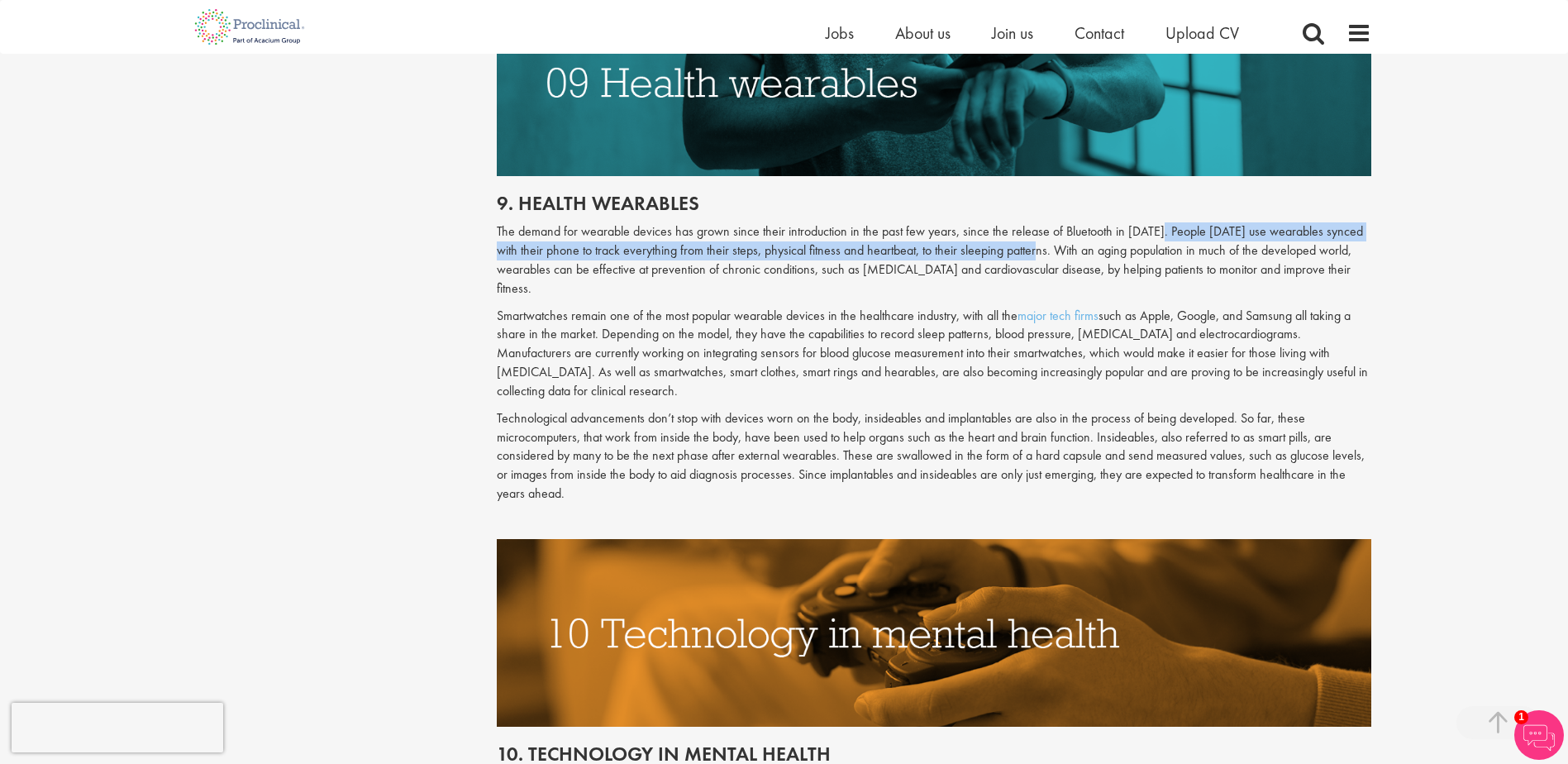
drag, startPoint x: 1159, startPoint y: 191, endPoint x: 1024, endPoint y: 212, distance: 136.6
click at [1024, 222] on p "The demand for wearable devices has grown since their introduction in the past …" at bounding box center [934, 259] width 875 height 76
copy p "People [DATE] use wearables synced with their phone to track everything from th…"
